Goal: Transaction & Acquisition: Purchase product/service

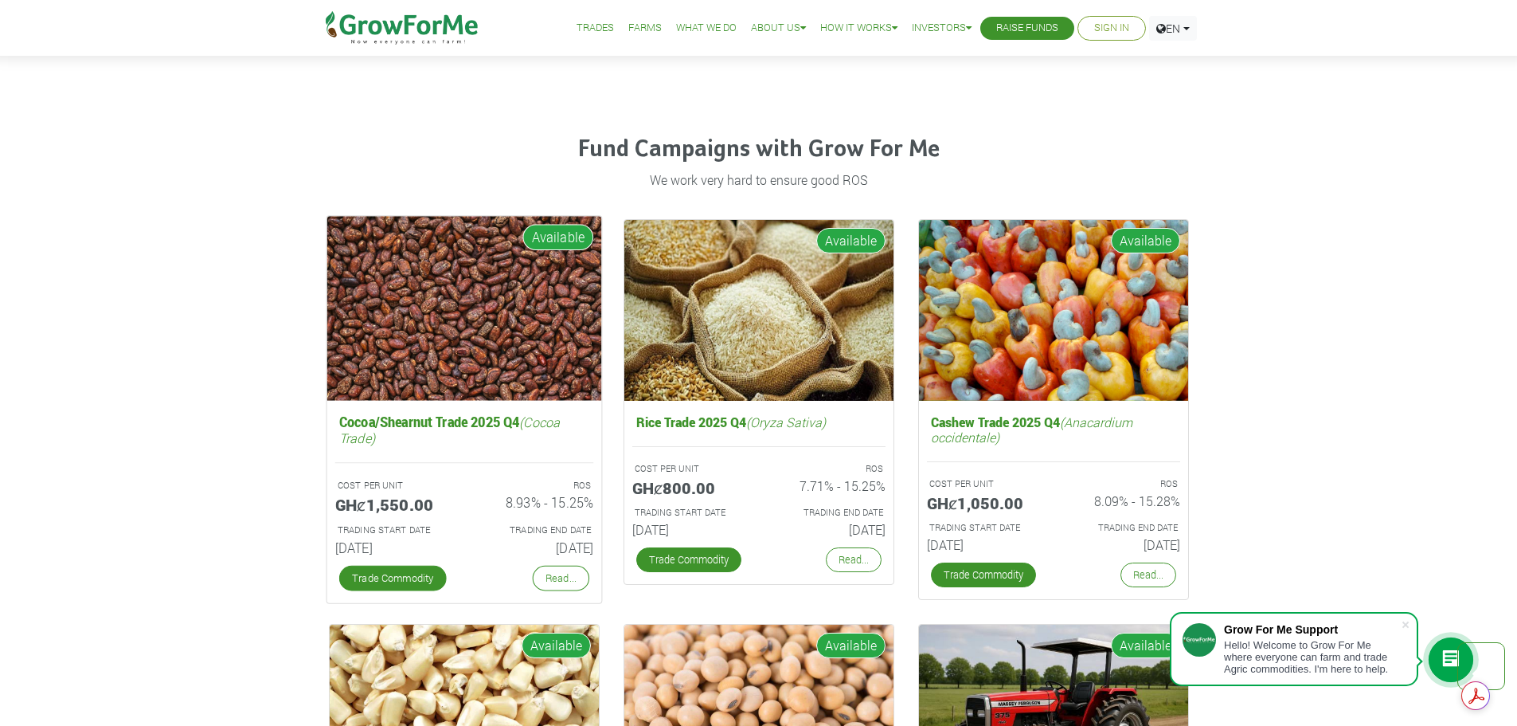
scroll to position [2310, 0]
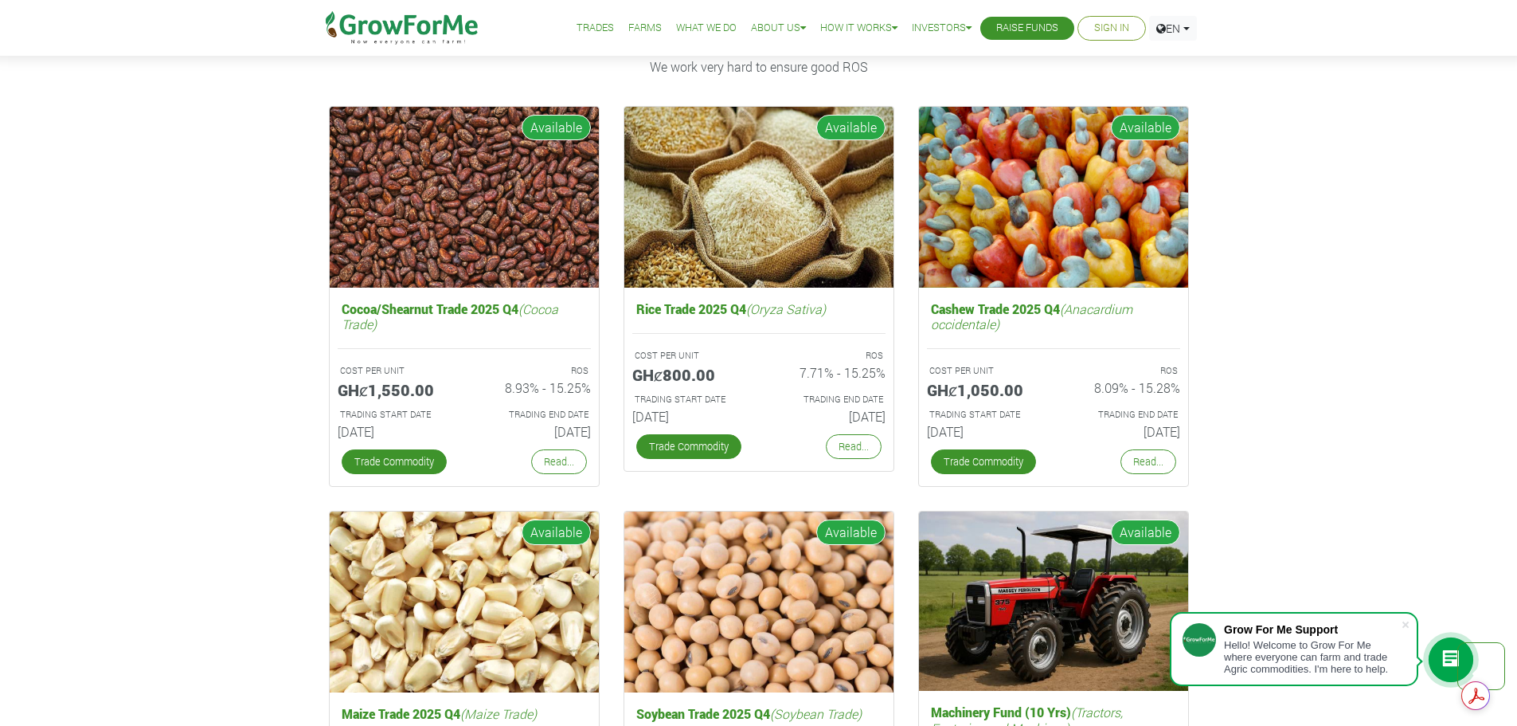
drag, startPoint x: 149, startPoint y: 404, endPoint x: 176, endPoint y: 483, distance: 83.4
click at [177, 483] on div "Fund Campaigns with Grow For Me We work very hard to ensure good ROS Cocoa/Shea…" at bounding box center [758, 685] width 1517 height 1375
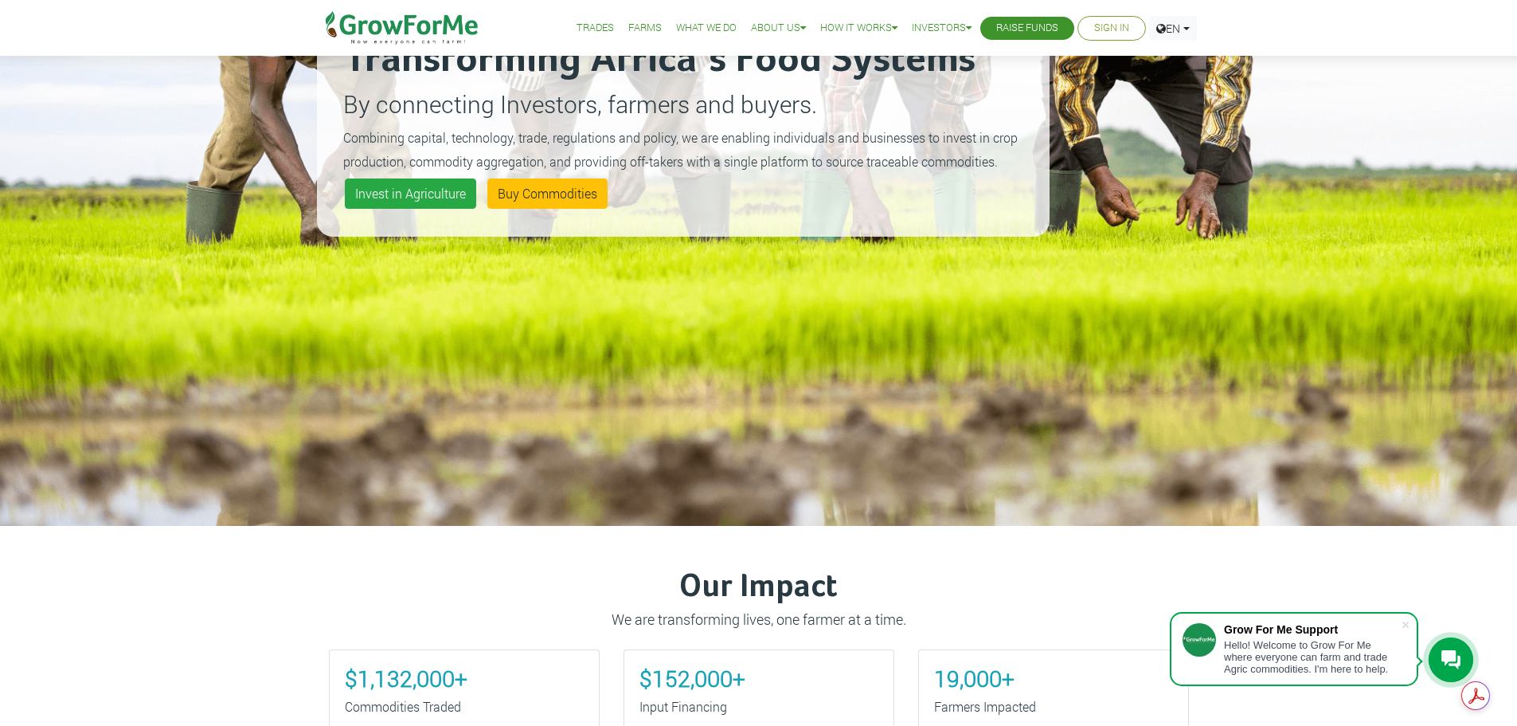
scroll to position [319, 0]
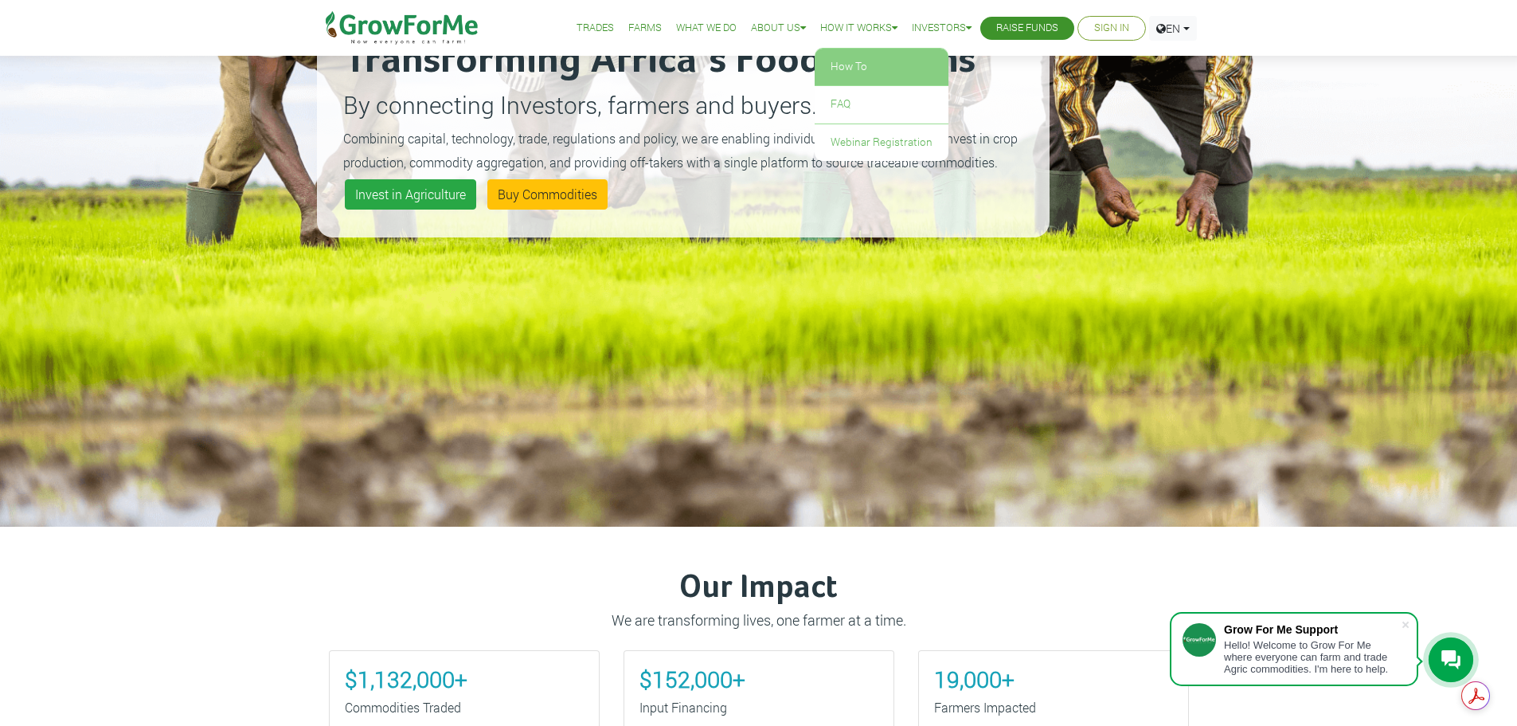
click at [855, 67] on link "How To" at bounding box center [882, 67] width 134 height 37
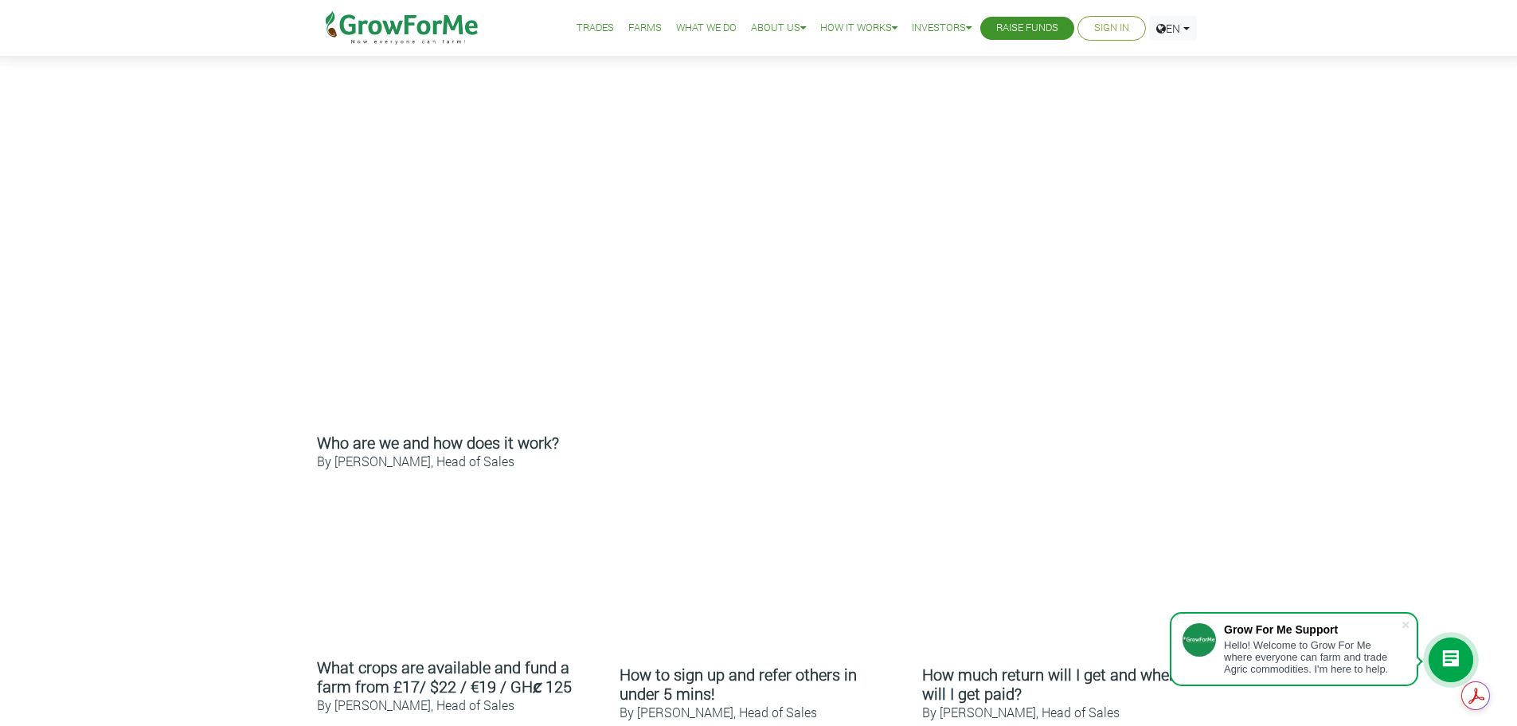
scroll to position [478, 0]
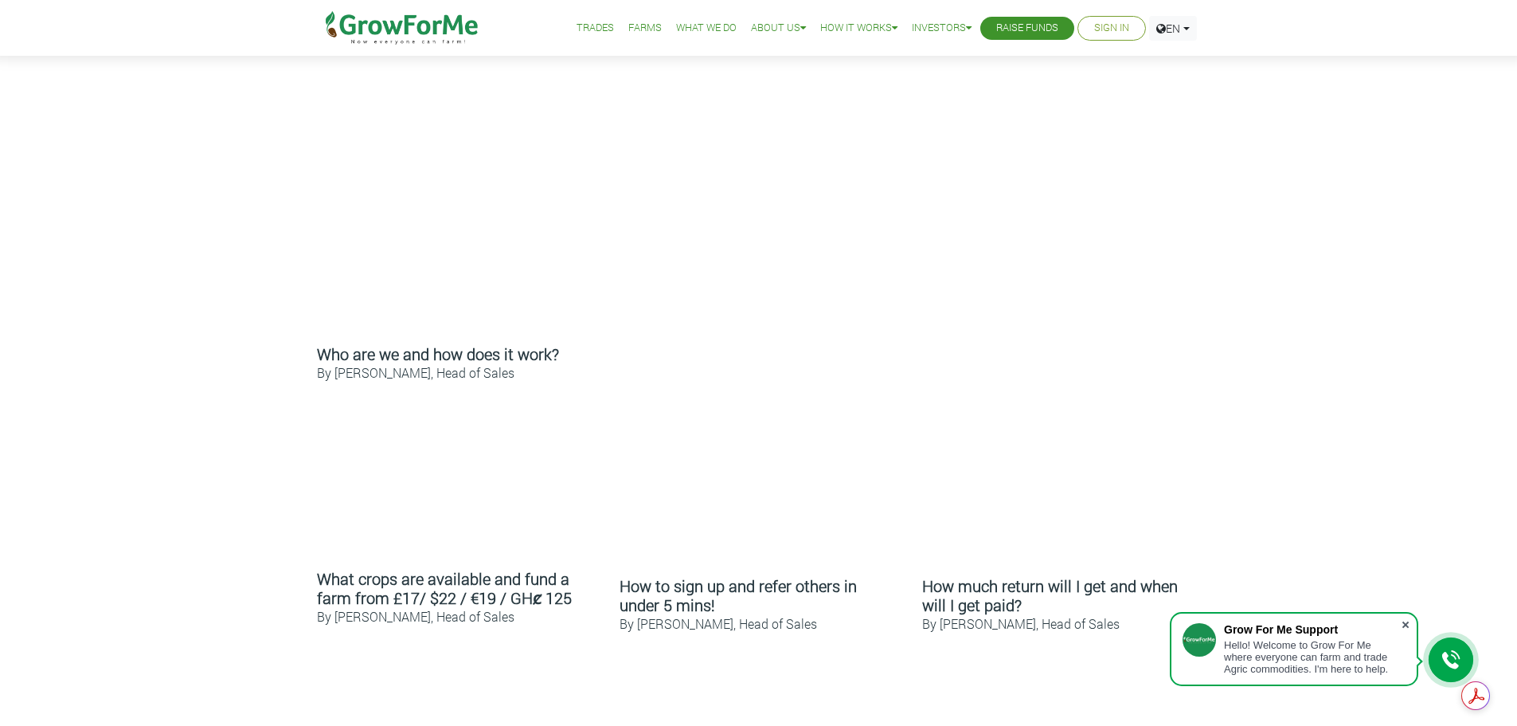
click at [1407, 626] on span at bounding box center [1406, 625] width 16 height 16
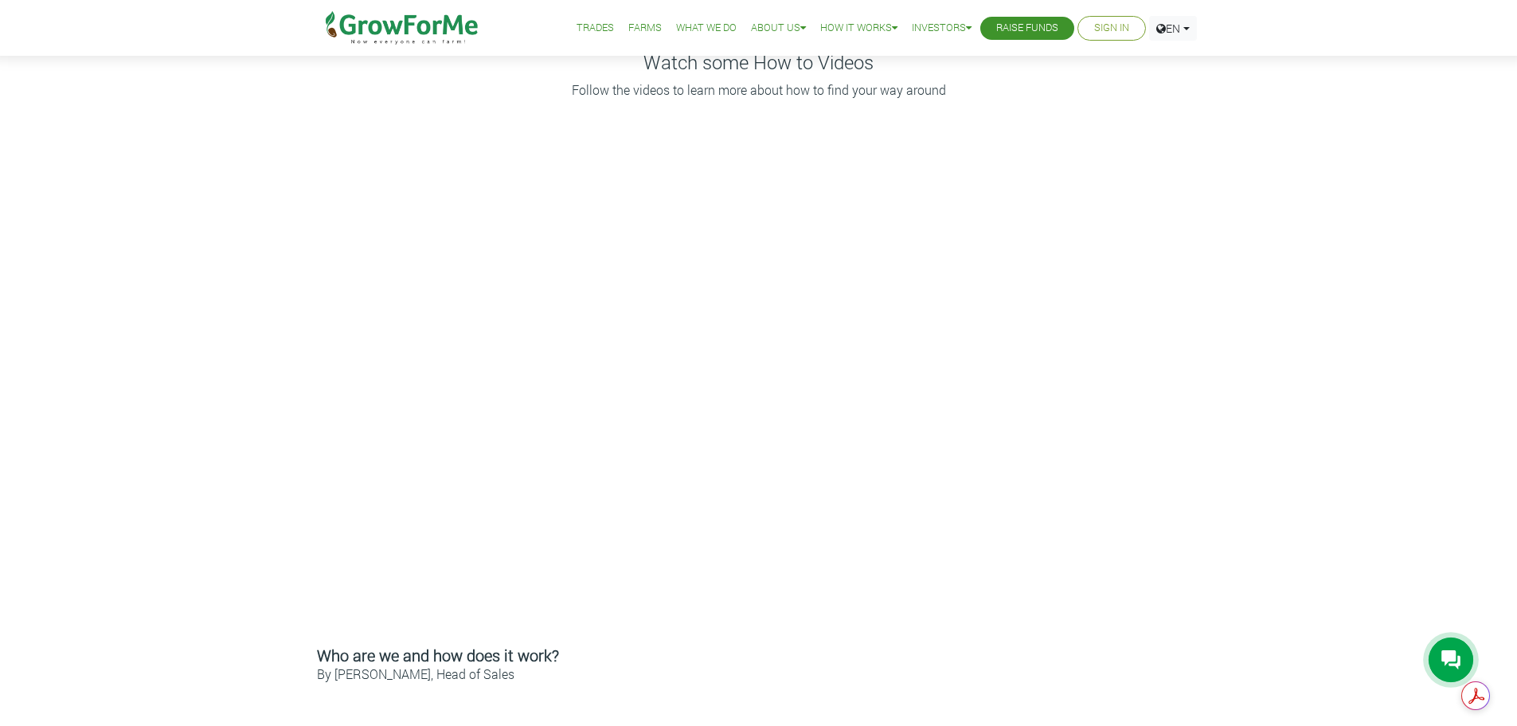
scroll to position [0, 0]
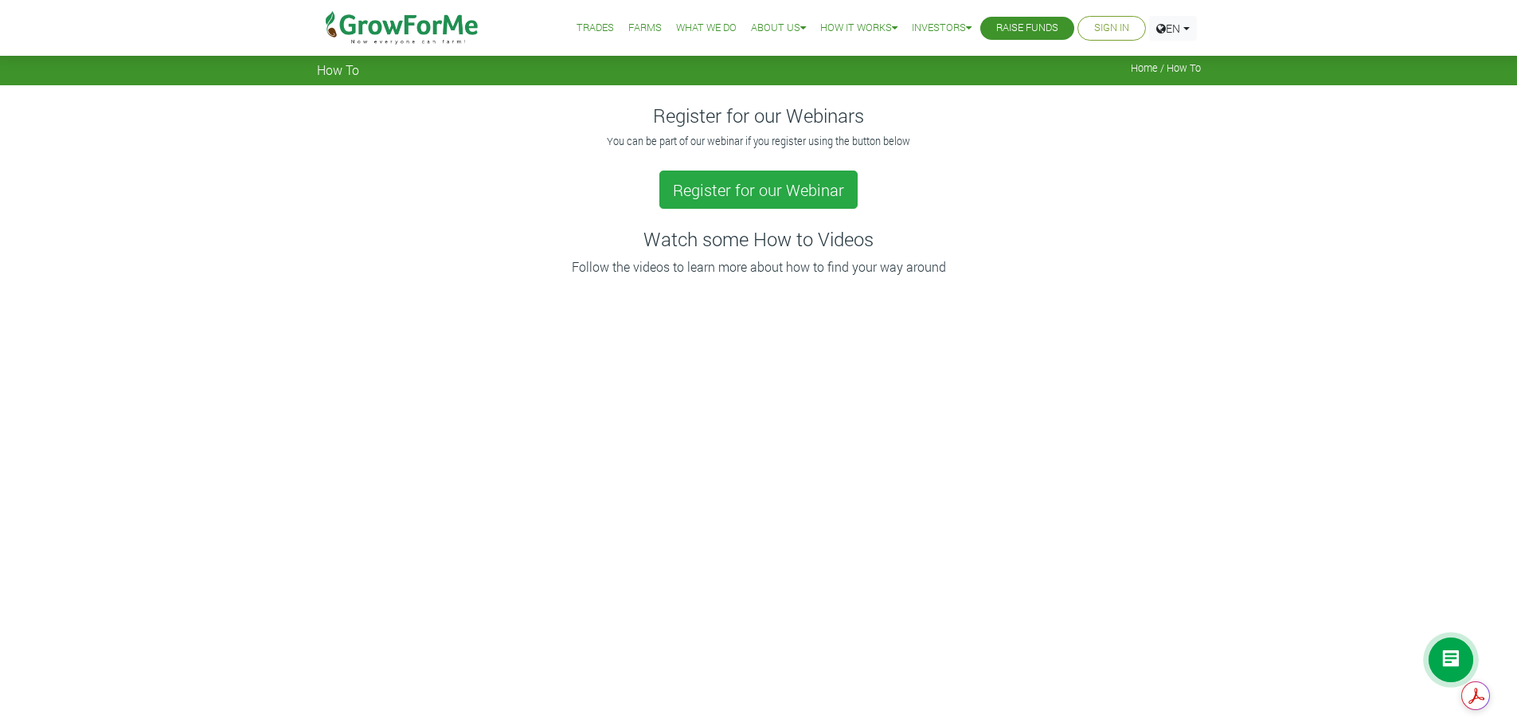
click at [633, 29] on link "Farms" at bounding box center [644, 28] width 33 height 17
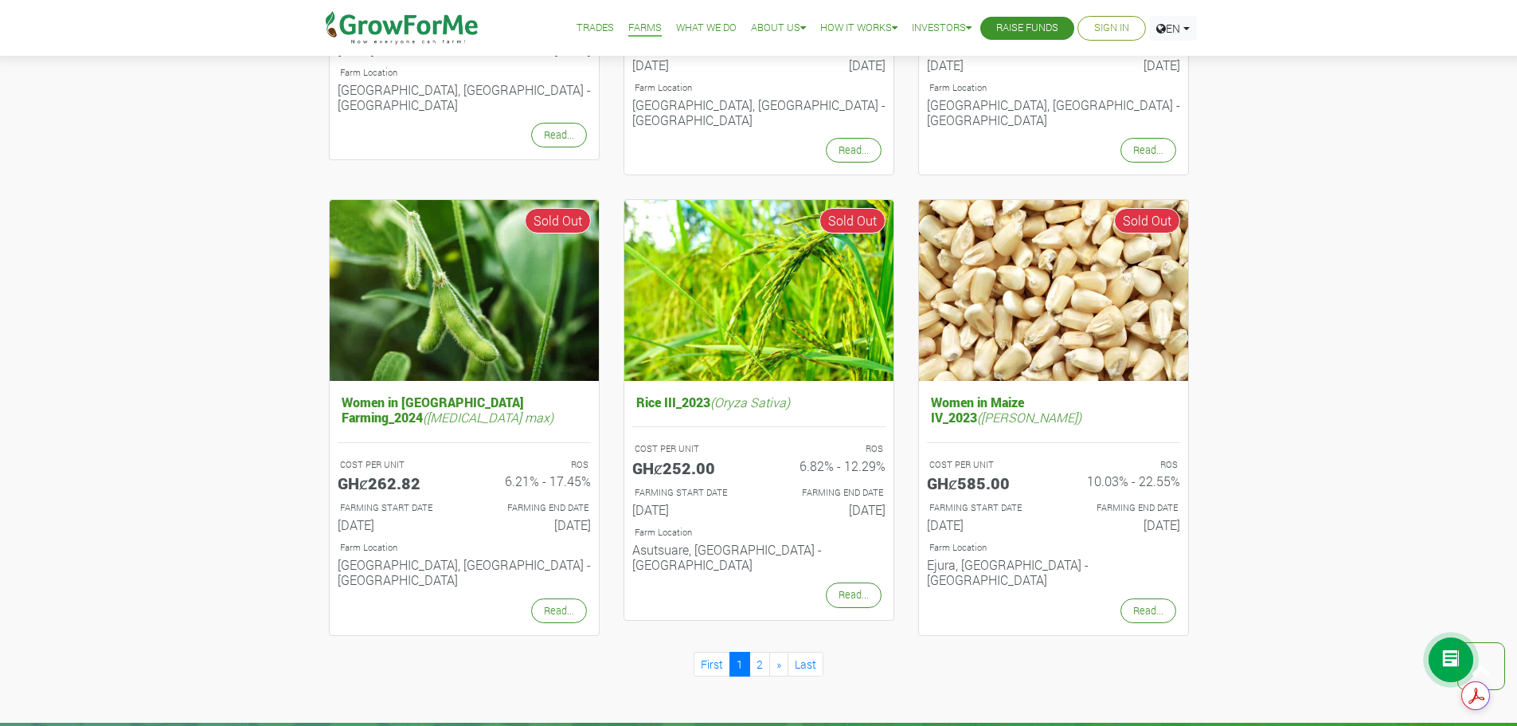
scroll to position [1434, 0]
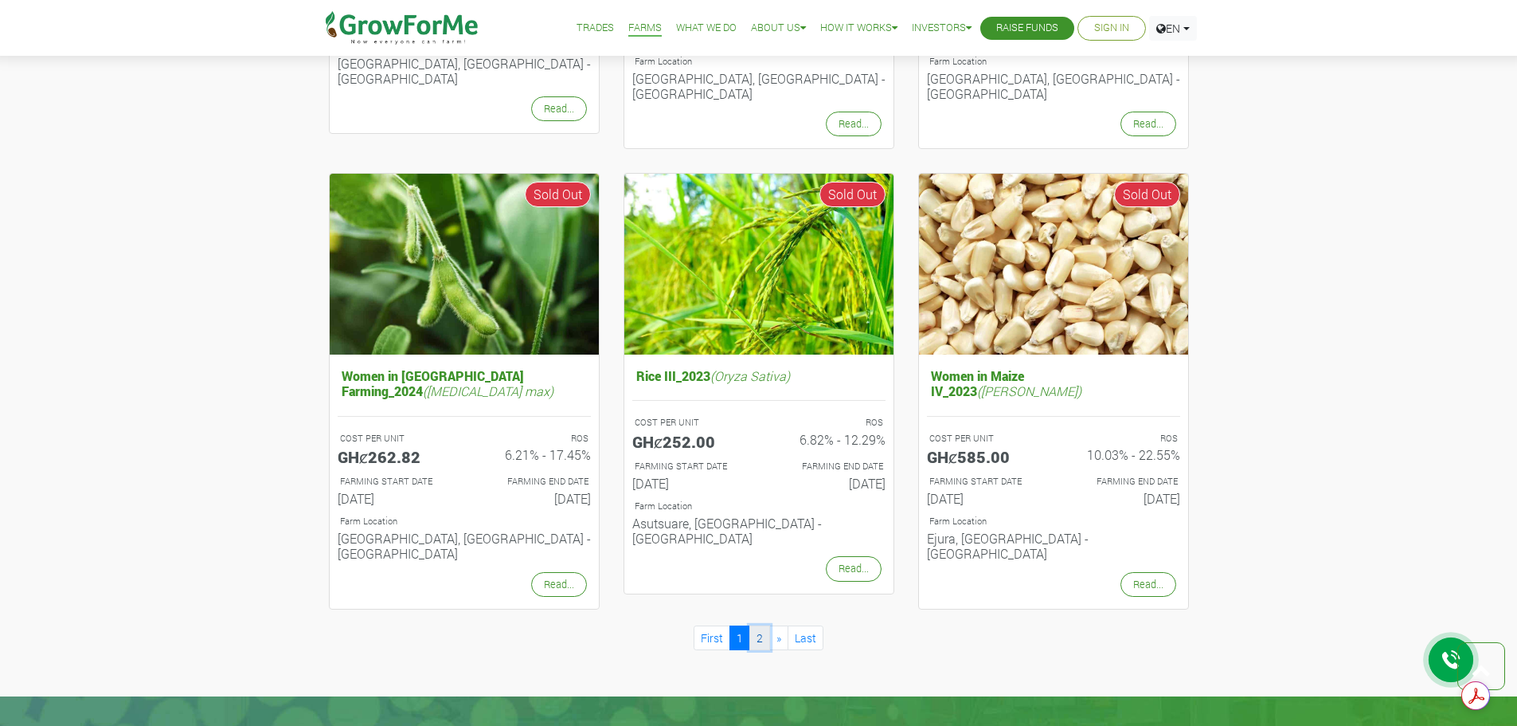
click at [764, 625] on link "2" at bounding box center [760, 637] width 21 height 25
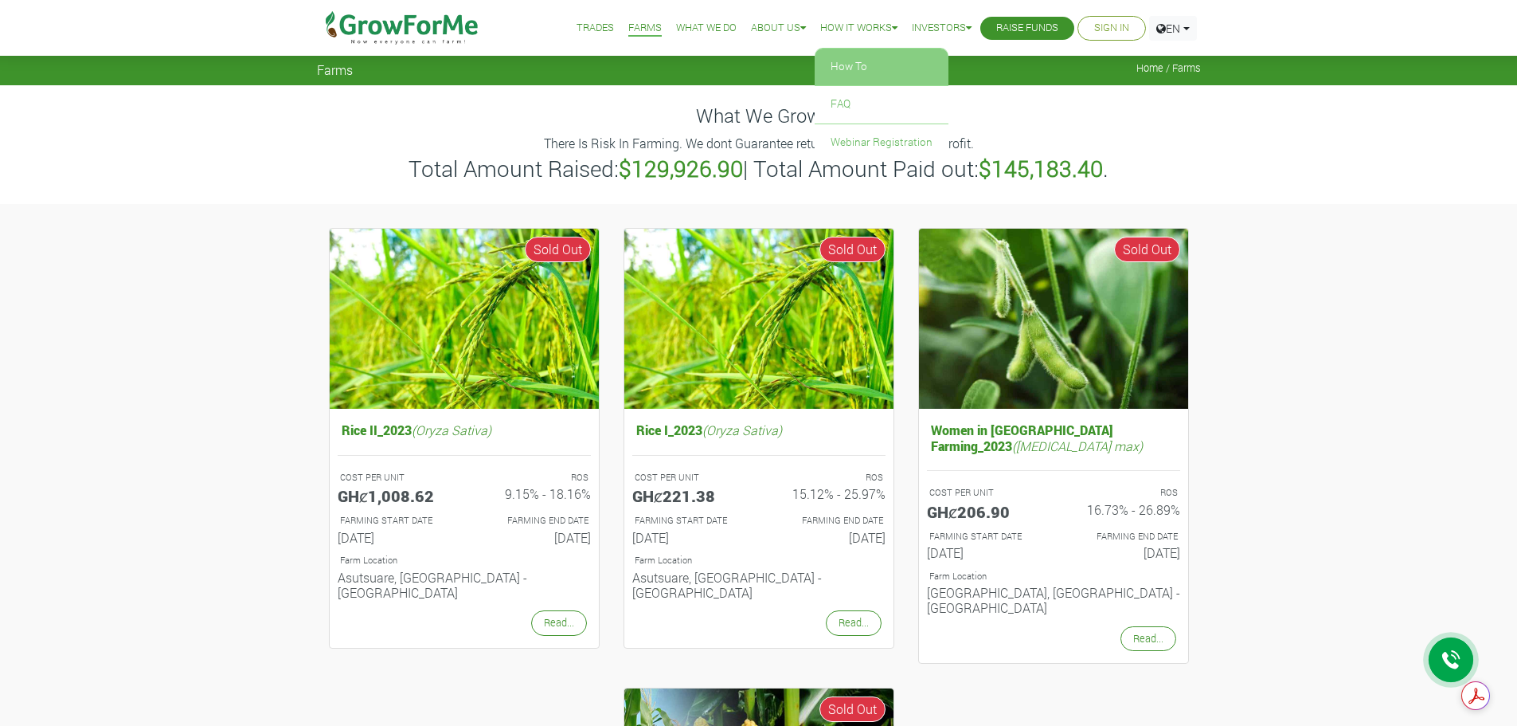
click at [842, 69] on link "How To" at bounding box center [882, 67] width 134 height 37
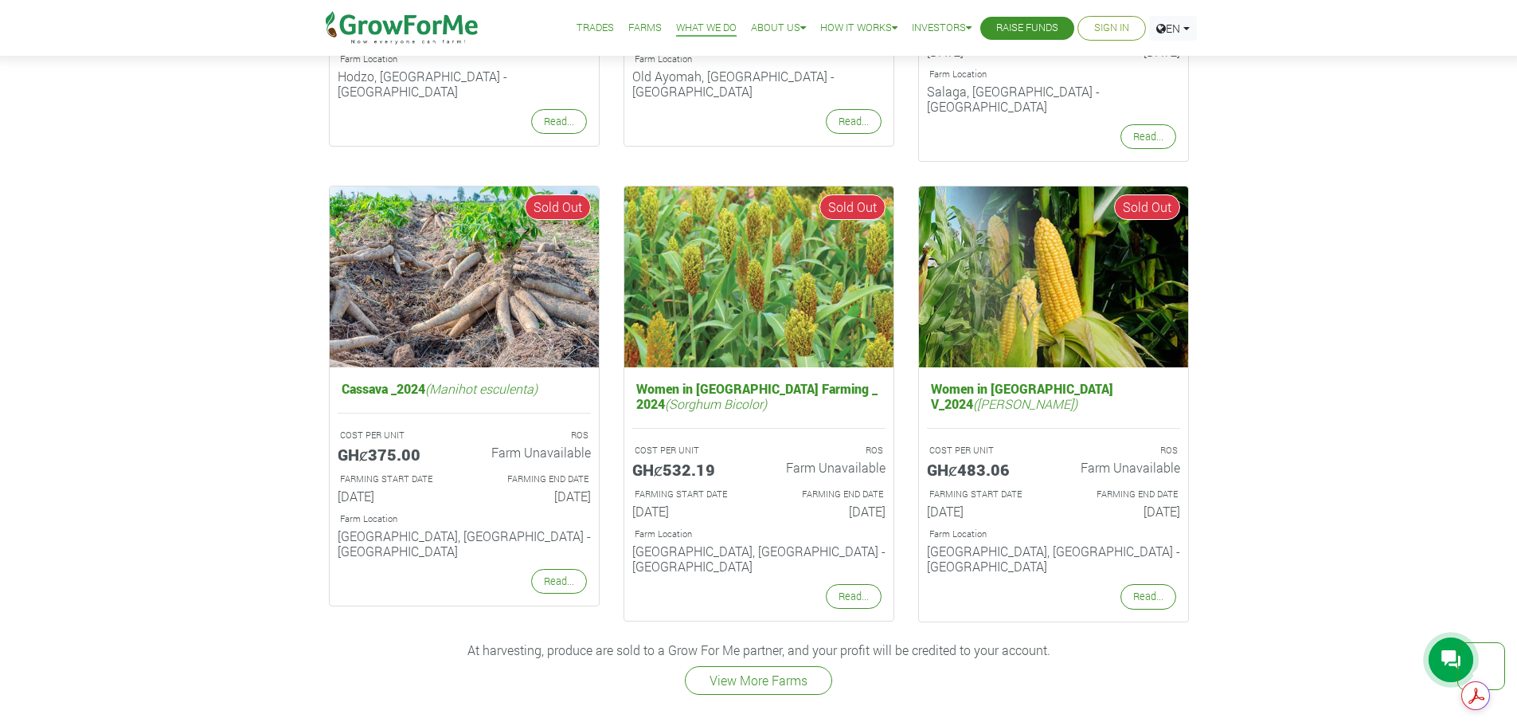
scroll to position [1912, 0]
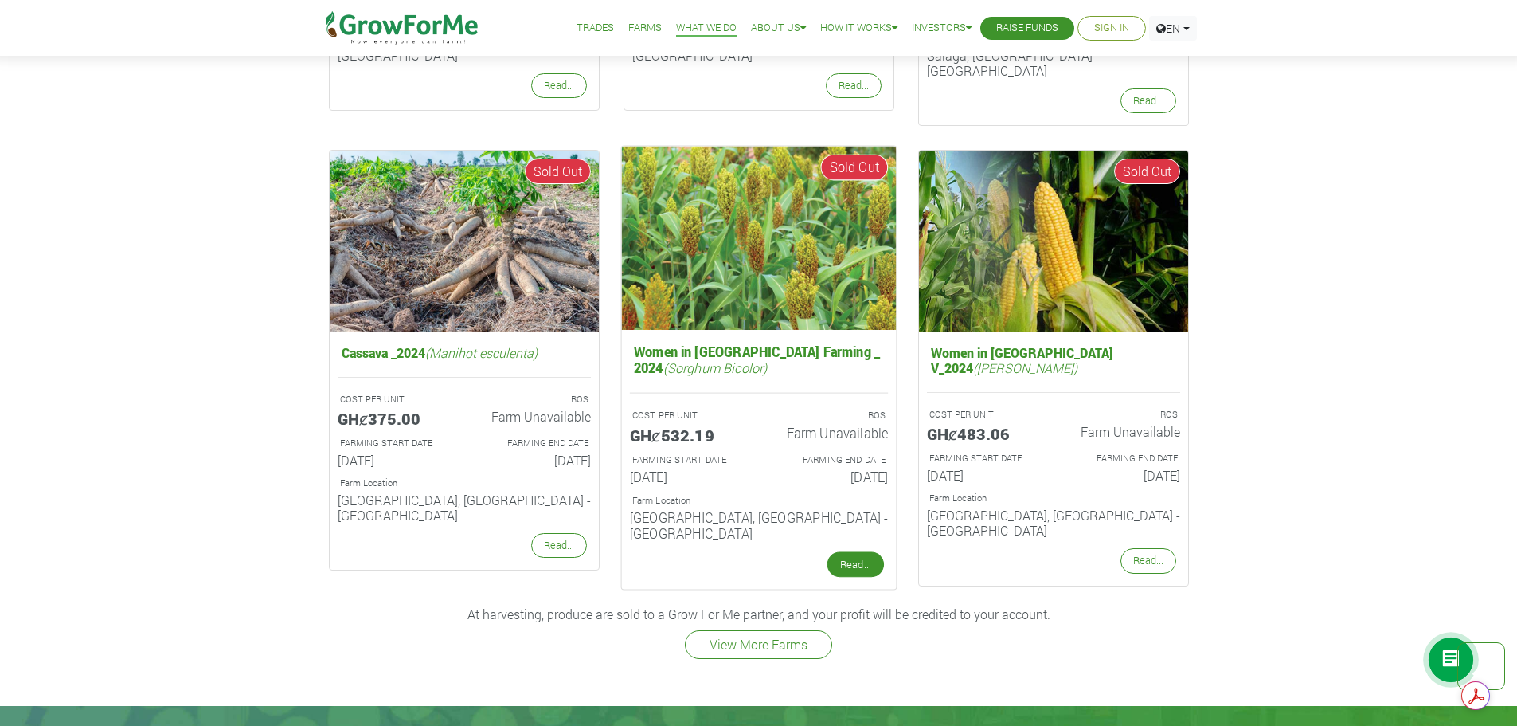
click at [850, 552] on link "Read..." at bounding box center [855, 564] width 57 height 25
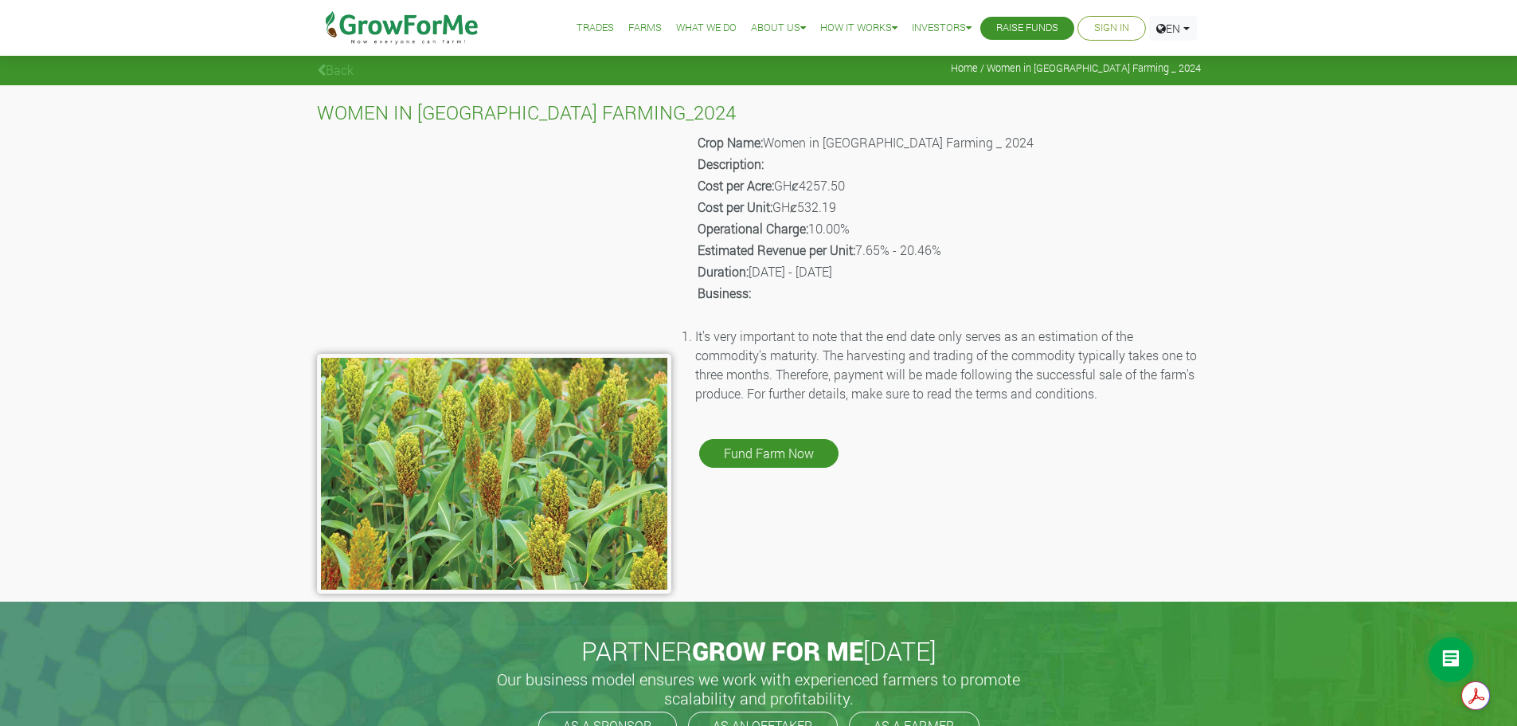
click at [1189, 250] on p "Estimated Revenue per Unit: 7.65% - 20.46%" at bounding box center [948, 250] width 501 height 19
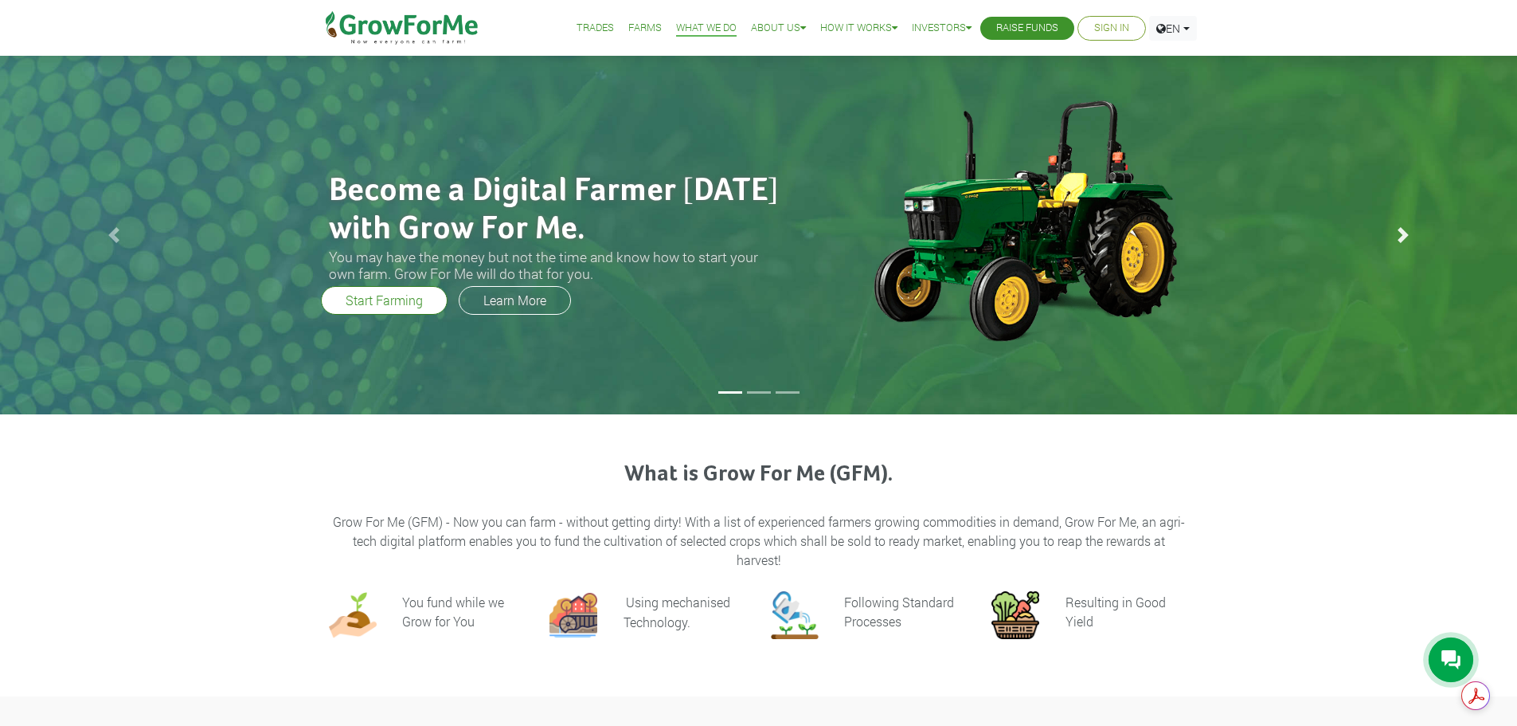
click at [1404, 230] on span at bounding box center [1404, 235] width 16 height 16
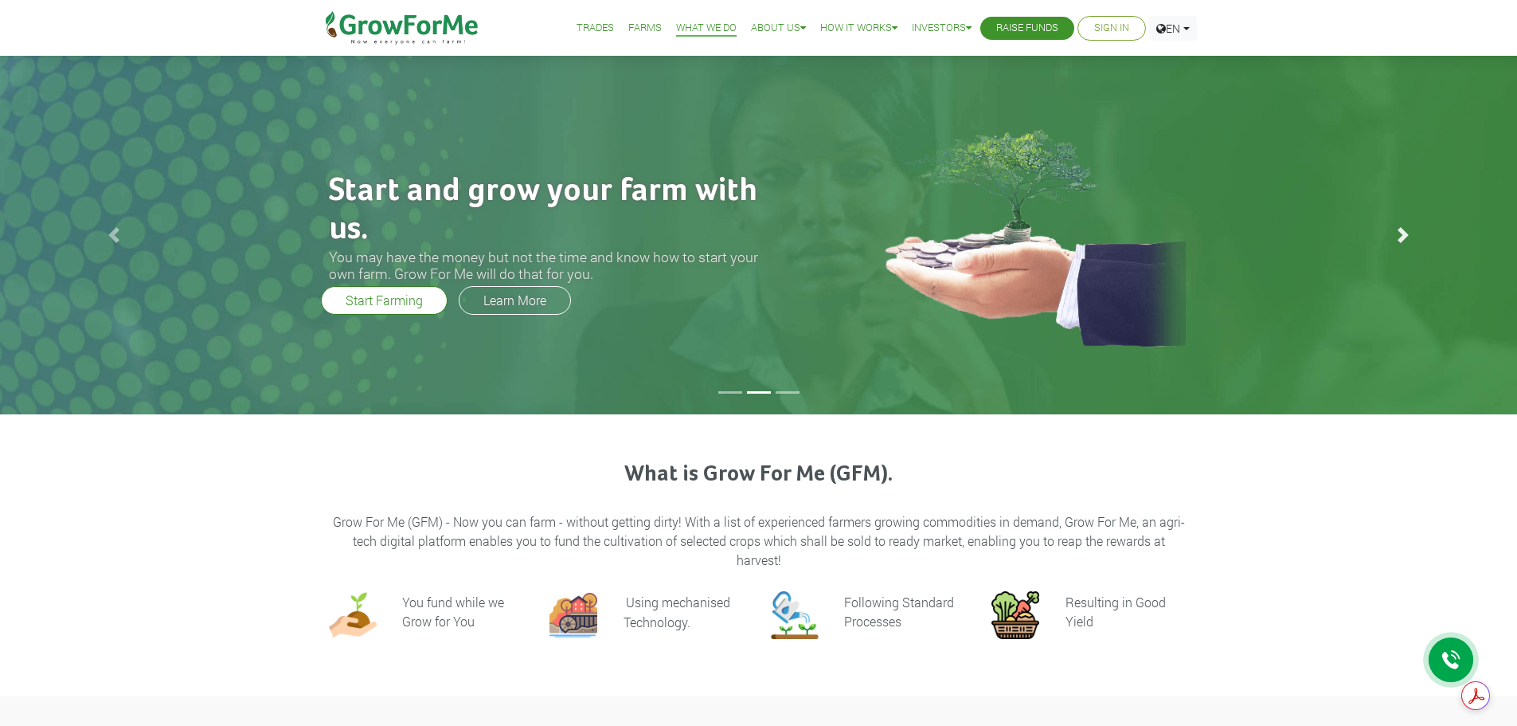
click at [1404, 231] on span at bounding box center [1404, 235] width 16 height 16
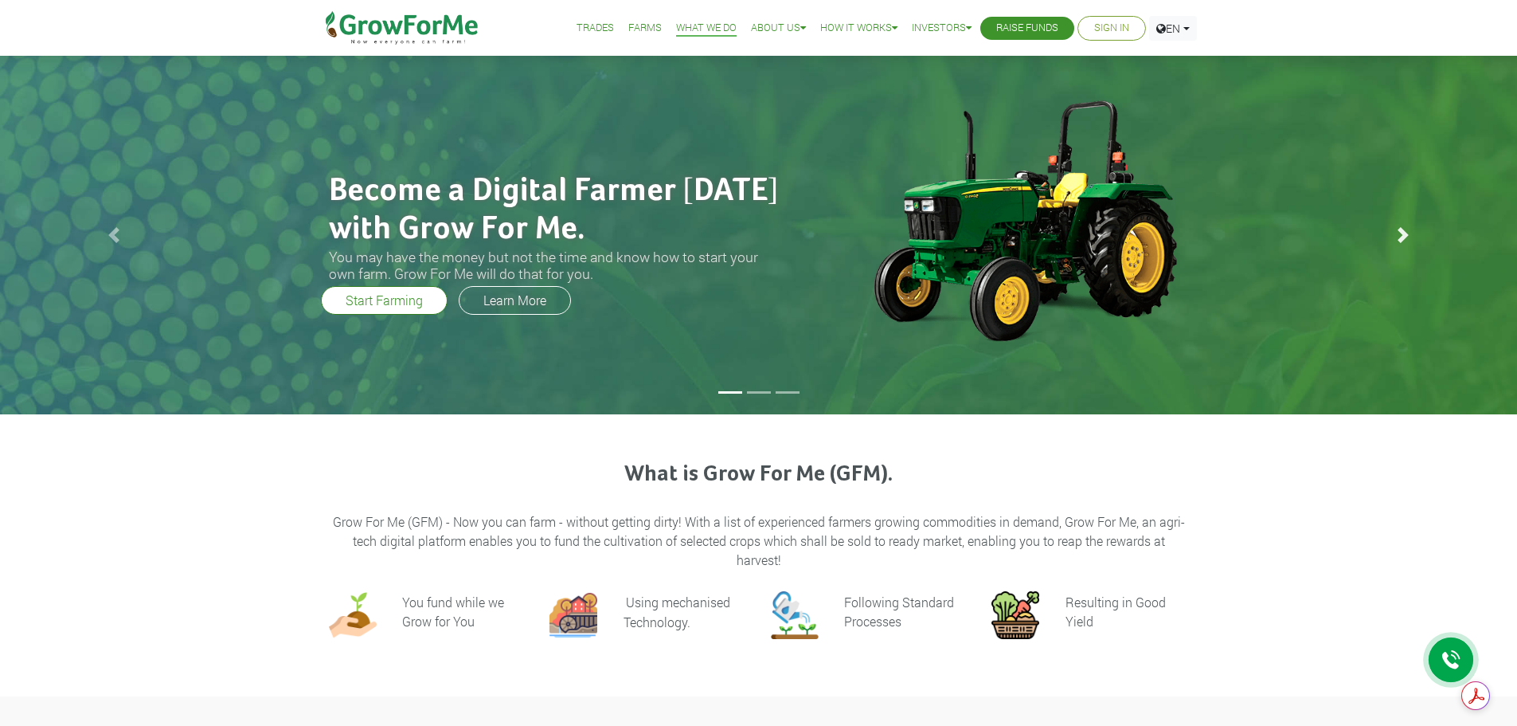
click at [1401, 233] on span at bounding box center [1404, 235] width 16 height 16
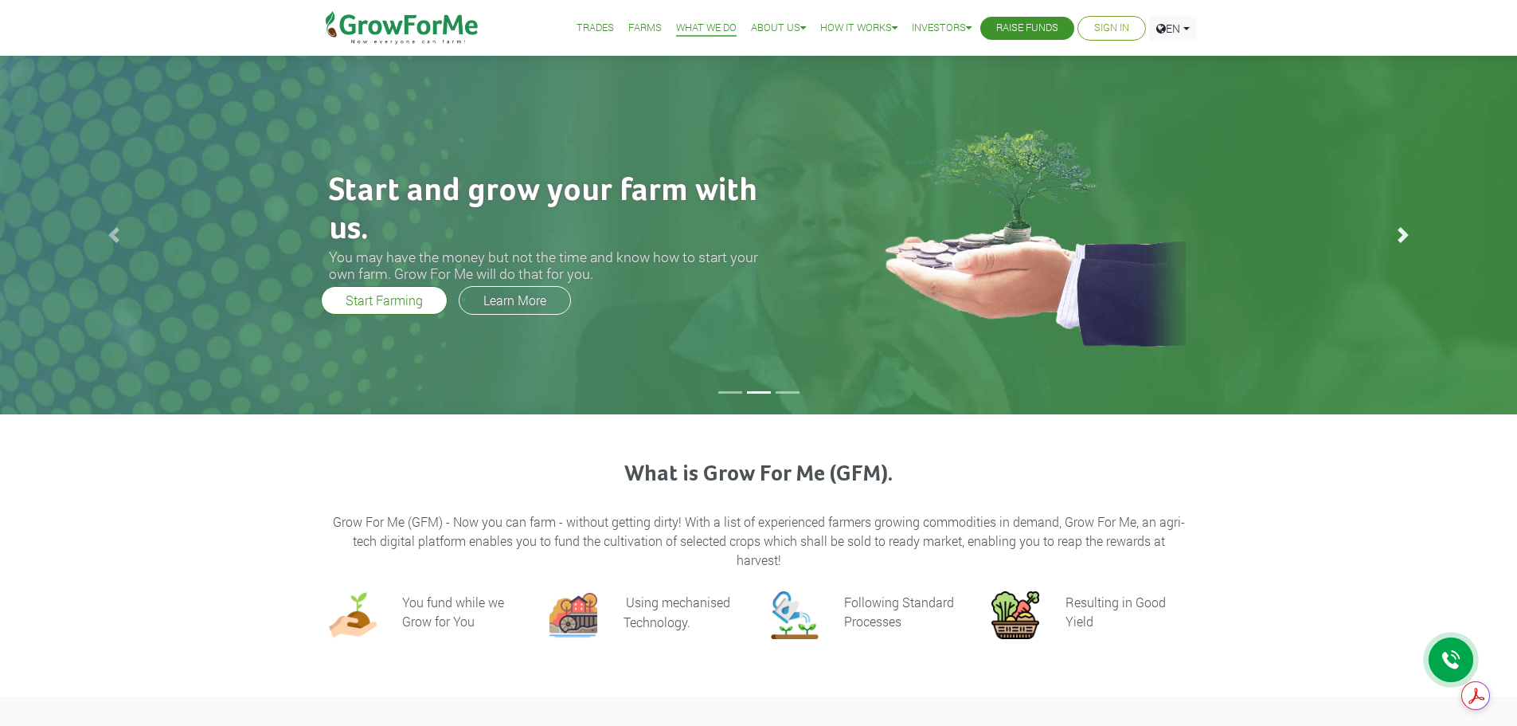
click at [1401, 233] on span at bounding box center [1404, 235] width 16 height 16
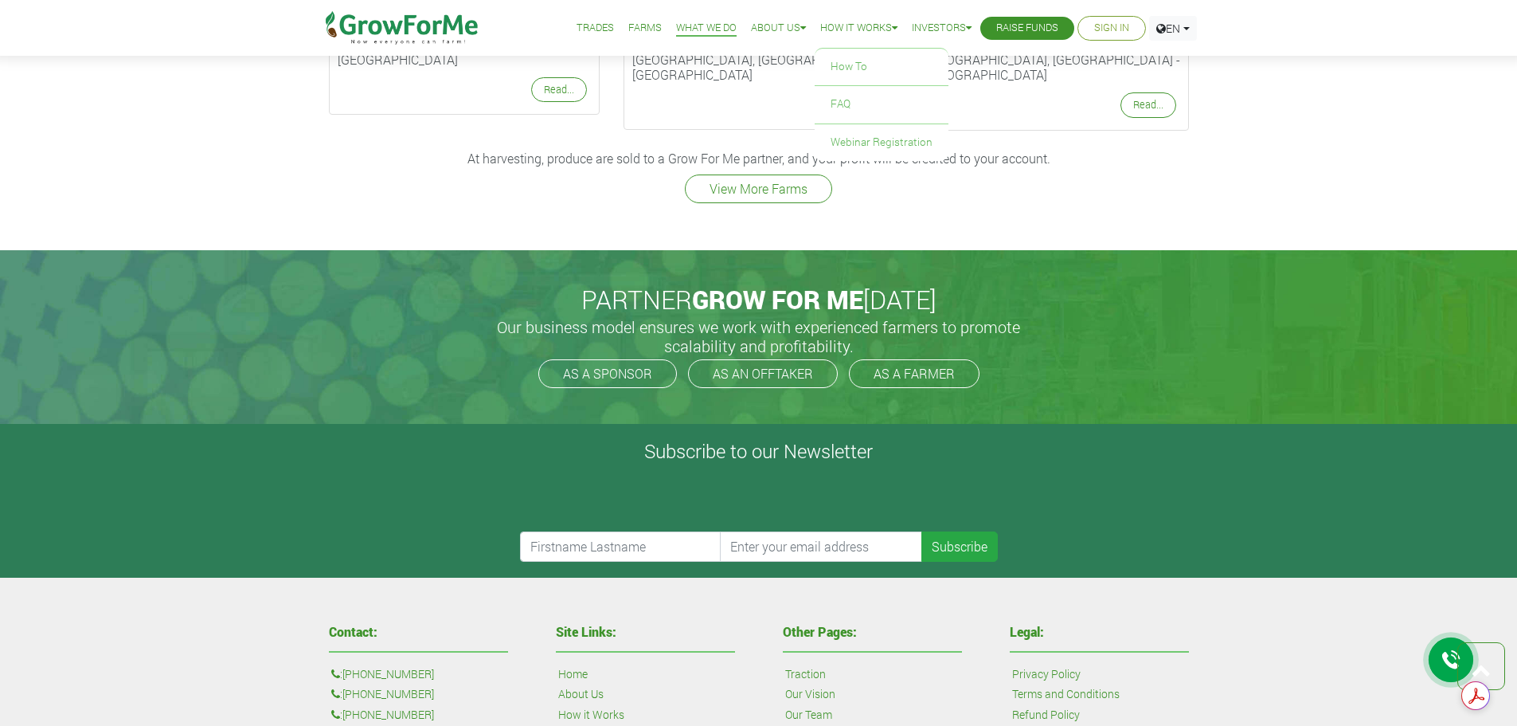
scroll to position [2141, 0]
